Goal: Task Accomplishment & Management: Use online tool/utility

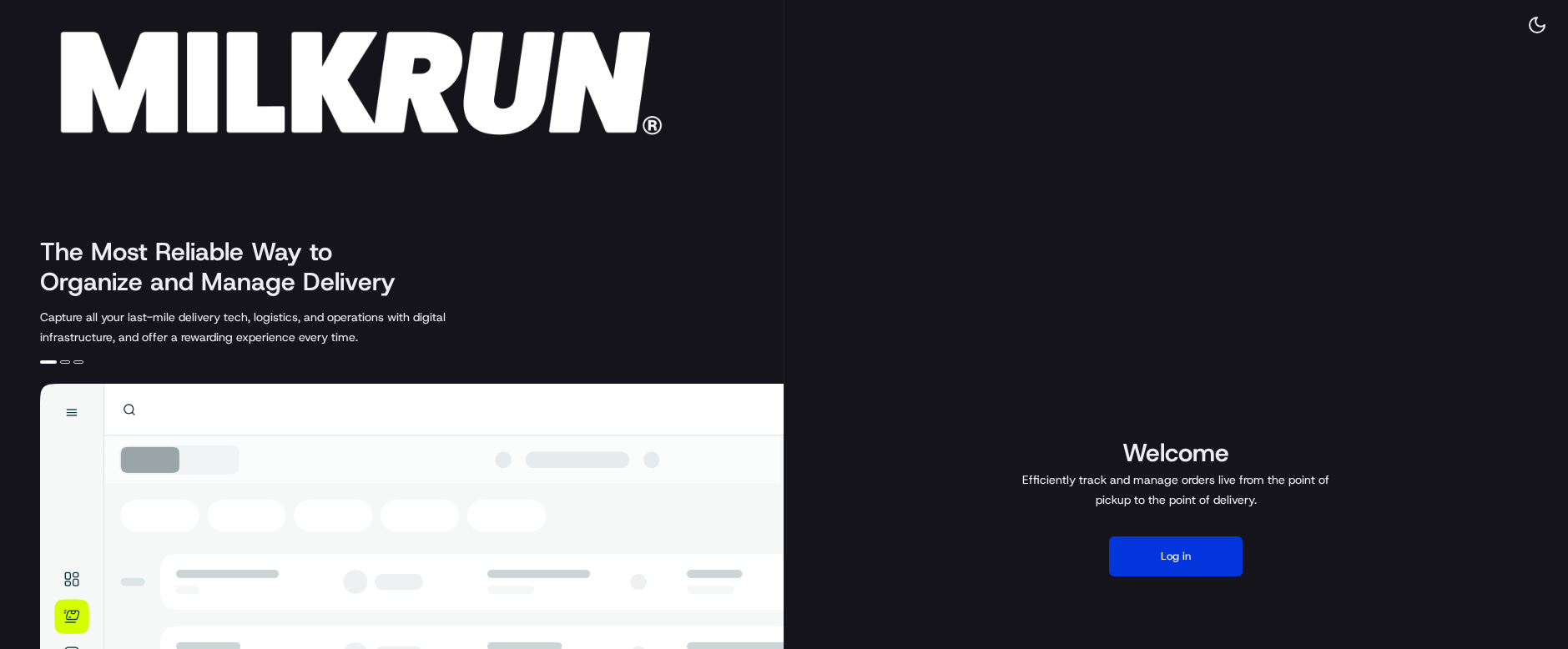
click at [1194, 554] on button "Log in" at bounding box center [1175, 555] width 133 height 40
